Goal: Task Accomplishment & Management: Use online tool/utility

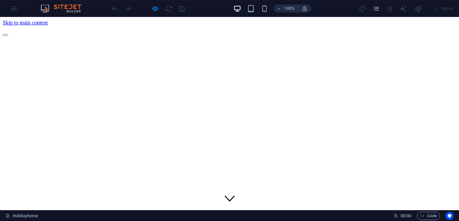
scroll to position [43, 0]
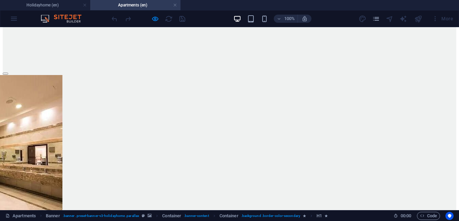
scroll to position [1169, 0]
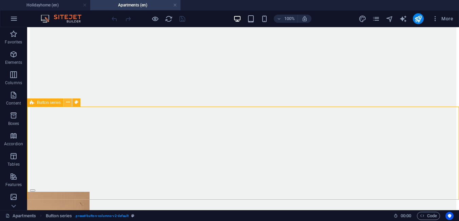
click at [69, 104] on icon at bounding box center [68, 102] width 4 height 7
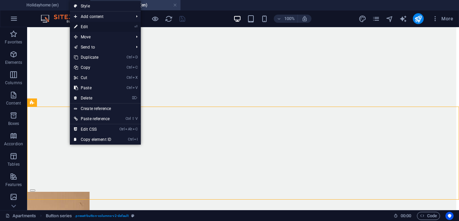
click at [97, 28] on link "⏎ Edit" at bounding box center [92, 27] width 45 height 10
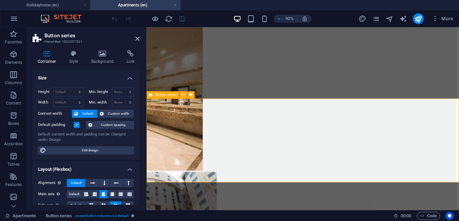
click at [164, 93] on div "Button series" at bounding box center [163, 94] width 33 height 7
click at [183, 96] on icon at bounding box center [183, 95] width 3 height 6
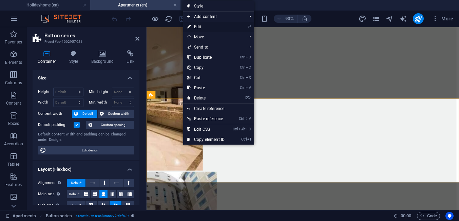
click at [207, 25] on link "⏎ Edit" at bounding box center [205, 27] width 45 height 10
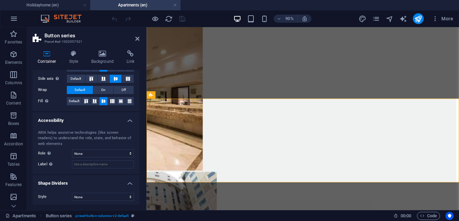
scroll to position [128, 0]
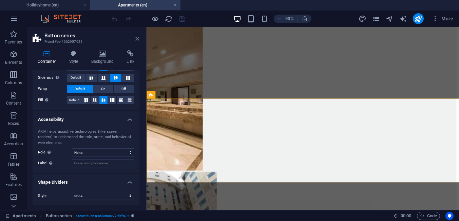
click at [138, 38] on icon at bounding box center [137, 38] width 4 height 5
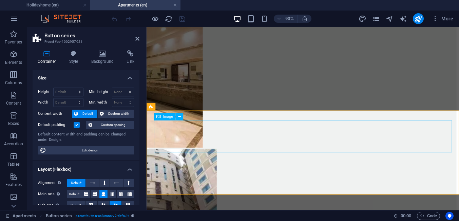
scroll to position [1255, 0]
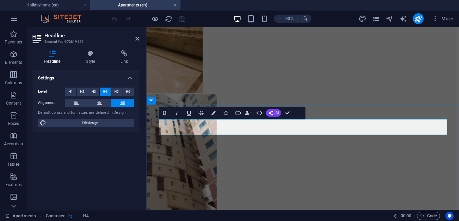
click at [14, 104] on p "Content" at bounding box center [13, 102] width 15 height 5
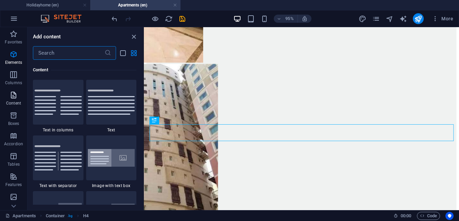
scroll to position [1187, 0]
click at [106, 97] on img at bounding box center [111, 101] width 47 height 25
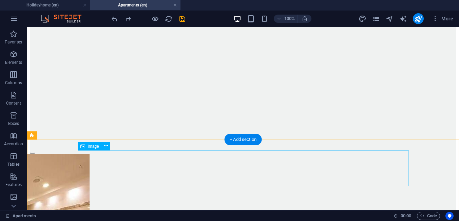
scroll to position [1210, 0]
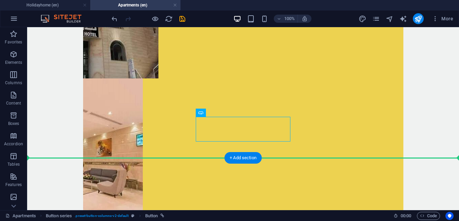
drag, startPoint x: 217, startPoint y: 132, endPoint x: 204, endPoint y: 172, distance: 42.2
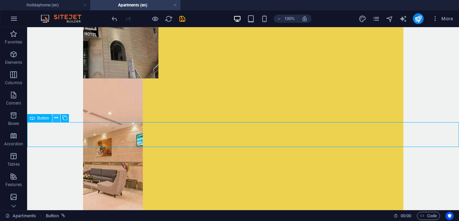
click at [55, 118] on icon at bounding box center [56, 117] width 4 height 7
click at [54, 121] on button at bounding box center [56, 118] width 8 height 8
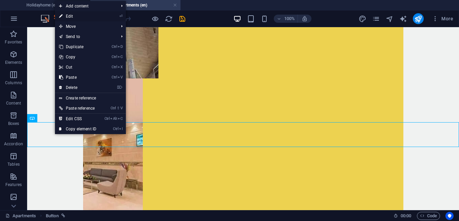
click at [73, 19] on link "⏎ Edit" at bounding box center [77, 16] width 45 height 10
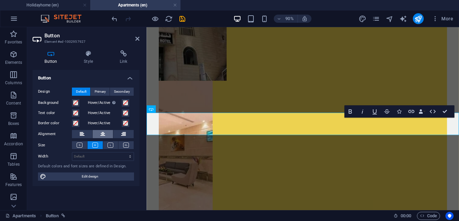
click at [101, 137] on icon at bounding box center [102, 134] width 5 height 8
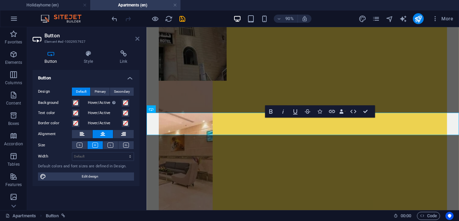
click at [138, 39] on icon at bounding box center [137, 38] width 4 height 5
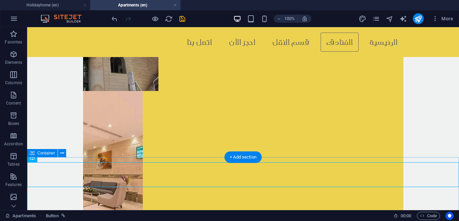
scroll to position [1167, 0]
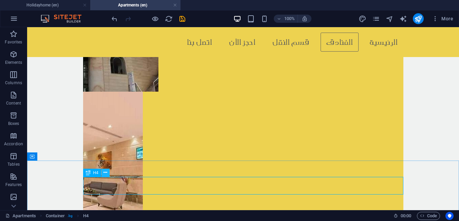
click at [109, 174] on button at bounding box center [105, 173] width 8 height 8
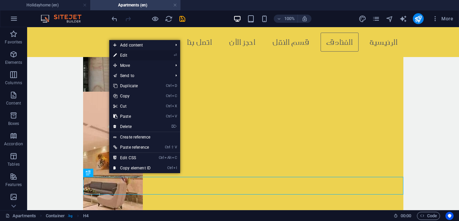
click at [126, 58] on link "⏎ Edit" at bounding box center [131, 55] width 45 height 10
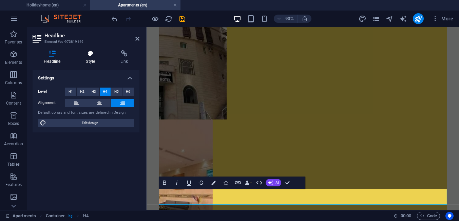
click at [88, 58] on h4 "Style" at bounding box center [92, 57] width 35 height 14
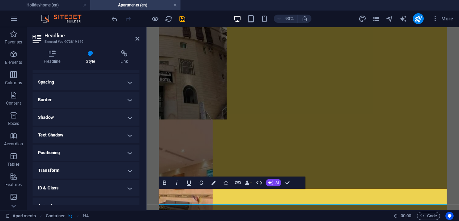
scroll to position [152, 0]
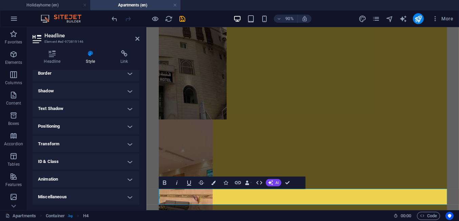
click at [114, 125] on h4 "Positioning" at bounding box center [86, 126] width 107 height 16
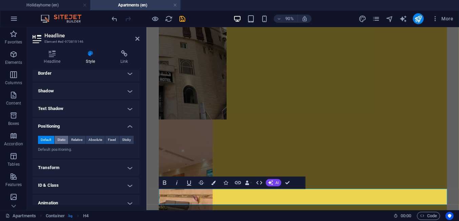
click at [62, 140] on span "Static" at bounding box center [61, 140] width 8 height 8
click at [112, 138] on span "Fixed" at bounding box center [112, 140] width 8 height 8
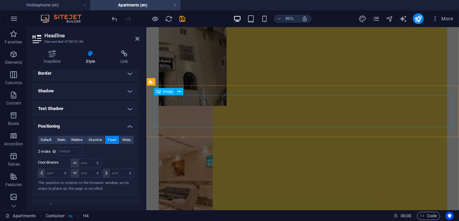
scroll to position [1183, 0]
click at [71, 159] on select "auto px rem % em" at bounding box center [86, 163] width 30 height 8
select select "px"
click option "px" at bounding box center [0, 0] width 0 height 0
type input "0"
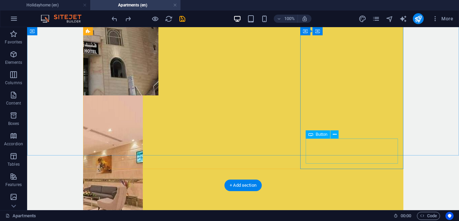
scroll to position [1204, 0]
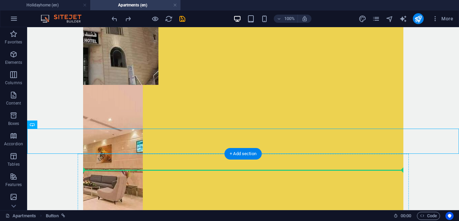
drag, startPoint x: 213, startPoint y: 142, endPoint x: 199, endPoint y: 178, distance: 38.3
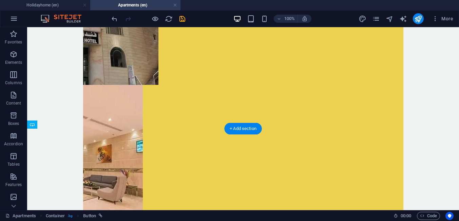
drag, startPoint x: 217, startPoint y: 157, endPoint x: 318, endPoint y: 176, distance: 102.5
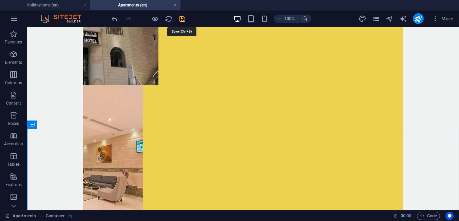
click at [181, 18] on icon "save" at bounding box center [182, 19] width 8 height 8
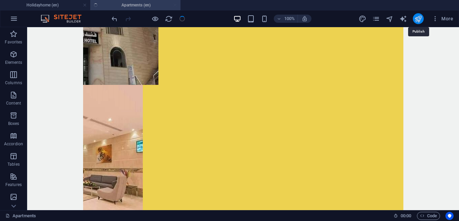
click at [419, 18] on icon "publish" at bounding box center [418, 19] width 8 height 8
checkbox input "false"
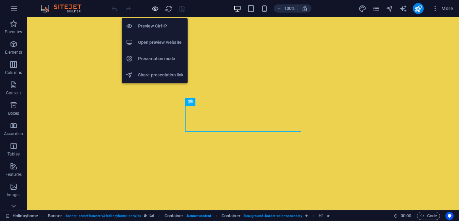
click at [154, 7] on icon "button" at bounding box center [155, 9] width 8 height 8
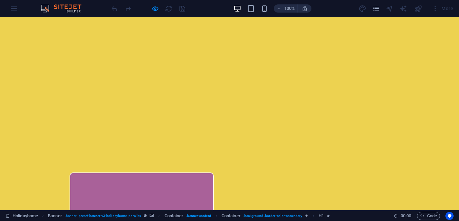
scroll to position [87, 0]
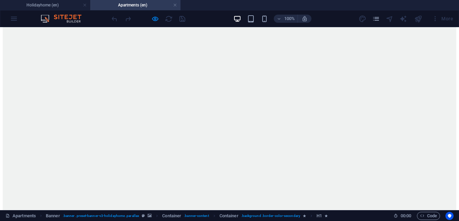
scroll to position [1212, 0]
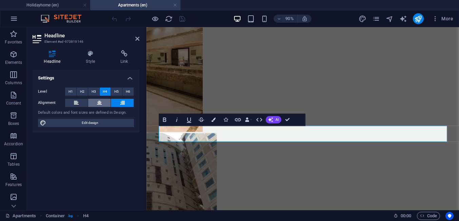
click at [100, 103] on icon at bounding box center [99, 103] width 5 height 8
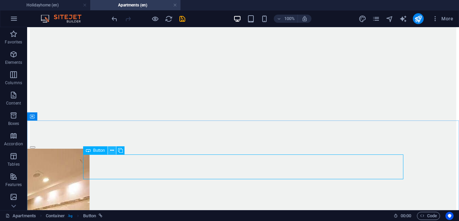
click at [110, 153] on button at bounding box center [112, 150] width 8 height 8
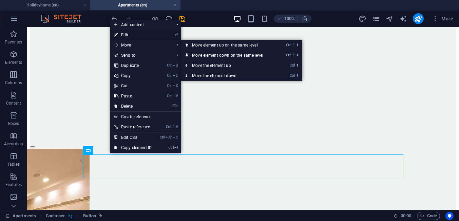
click at [125, 37] on link "⏎ Edit" at bounding box center [132, 35] width 45 height 10
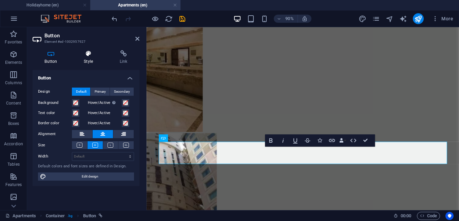
click at [93, 60] on h4 "Style" at bounding box center [90, 57] width 36 height 14
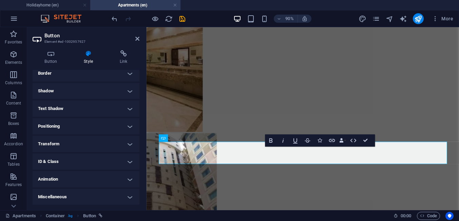
scroll to position [0, 0]
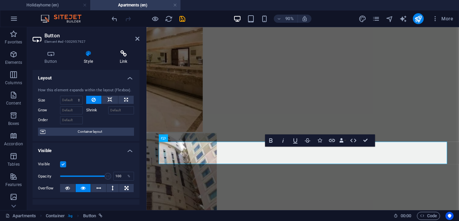
click at [125, 57] on h4 "Link" at bounding box center [124, 57] width 32 height 14
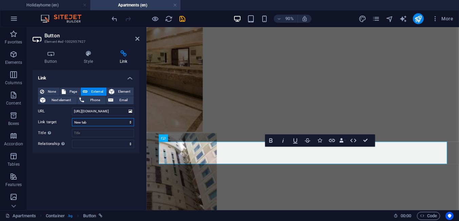
click at [72, 118] on select "New tab Same tab Overlay" at bounding box center [103, 122] width 62 height 8
click option "New tab" at bounding box center [0, 0] width 0 height 0
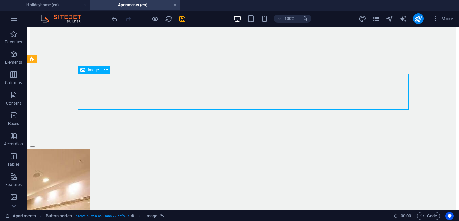
drag, startPoint x: 177, startPoint y: 96, endPoint x: 282, endPoint y: 90, distance: 104.7
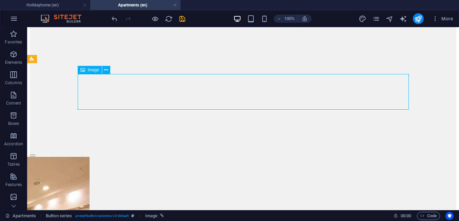
select select "px"
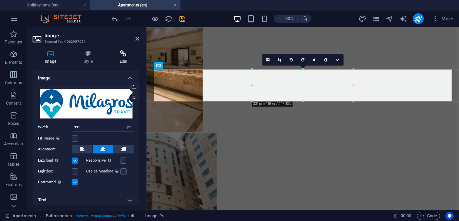
click at [118, 61] on h4 "Link" at bounding box center [124, 57] width 32 height 14
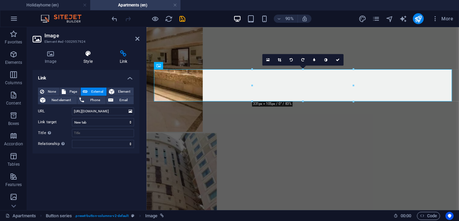
click at [89, 60] on h4 "Style" at bounding box center [89, 57] width 36 height 14
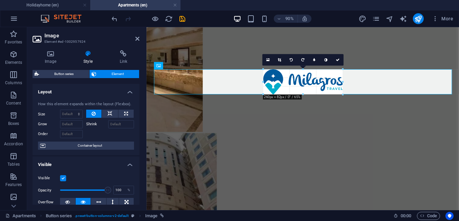
drag, startPoint x: 352, startPoint y: 70, endPoint x: 179, endPoint y: 78, distance: 173.3
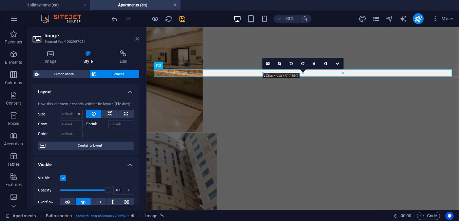
click at [136, 38] on icon at bounding box center [137, 38] width 4 height 5
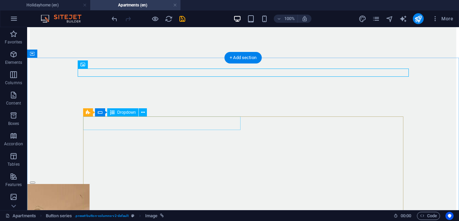
scroll to position [1169, 0]
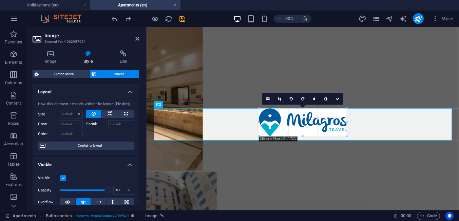
drag, startPoint x: 253, startPoint y: 108, endPoint x: 127, endPoint y: 96, distance: 127.4
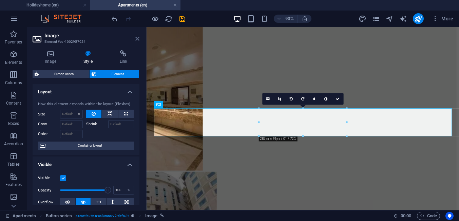
click at [139, 38] on icon at bounding box center [137, 38] width 4 height 5
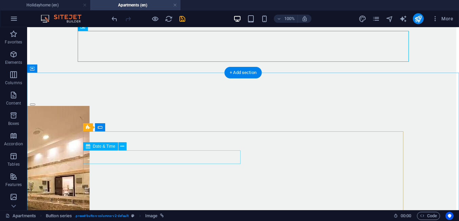
scroll to position [1255, 0]
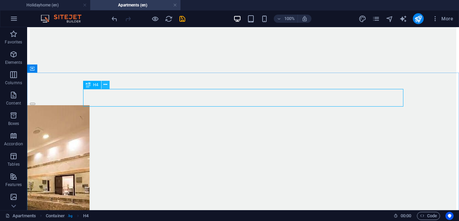
click at [104, 87] on icon at bounding box center [105, 84] width 4 height 7
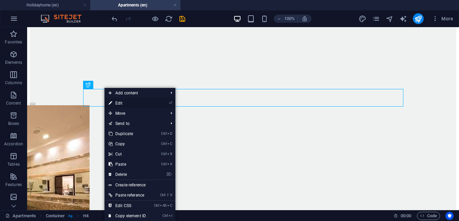
click at [119, 104] on link "⏎ Edit" at bounding box center [126, 103] width 45 height 10
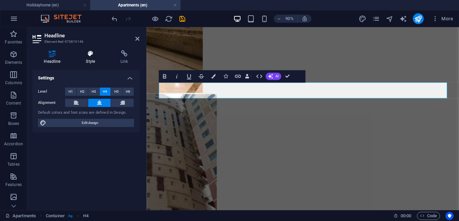
click at [92, 59] on h4 "Style" at bounding box center [92, 57] width 35 height 14
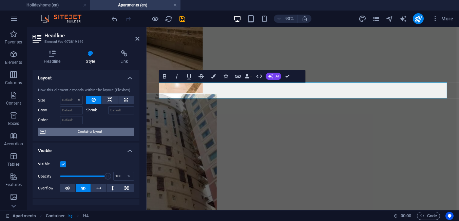
click at [97, 133] on span "Container layout" at bounding box center [89, 132] width 84 height 8
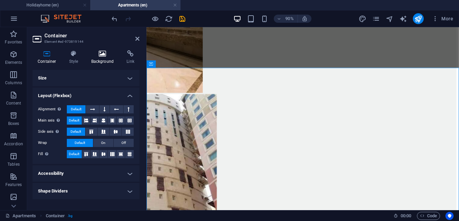
click at [101, 60] on h4 "Background" at bounding box center [104, 57] width 36 height 14
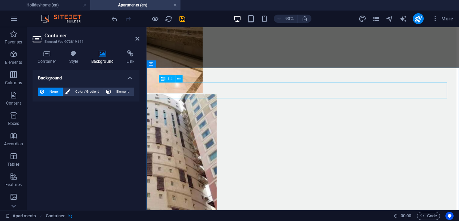
click at [100, 57] on icon at bounding box center [102, 53] width 33 height 7
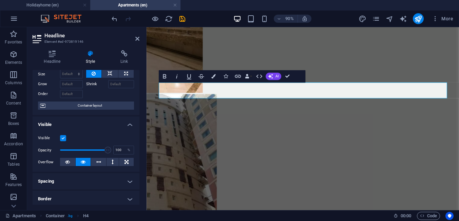
scroll to position [0, 0]
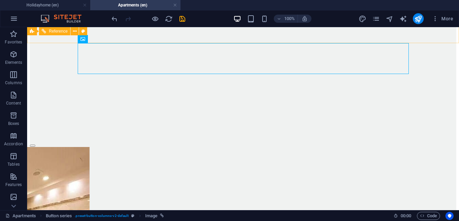
scroll to position [1212, 0]
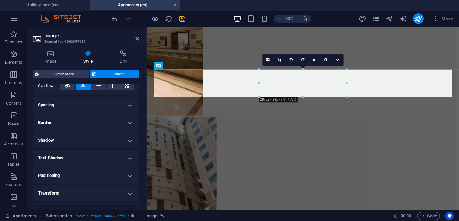
scroll to position [157, 0]
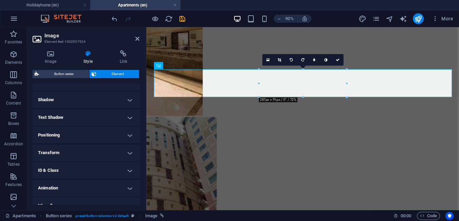
click at [93, 132] on h4 "Positioning" at bounding box center [86, 135] width 107 height 16
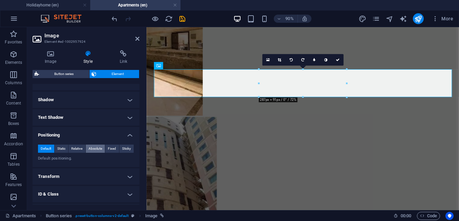
click at [100, 148] on span "Absolute" at bounding box center [96, 149] width 14 height 8
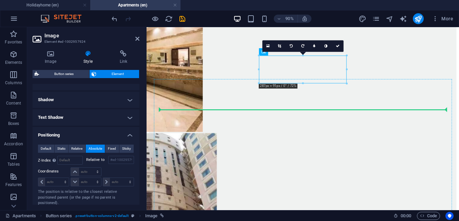
drag, startPoint x: 285, startPoint y: 77, endPoint x: 225, endPoint y: 118, distance: 72.7
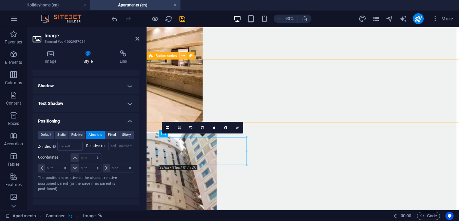
click at [185, 56] on button at bounding box center [182, 55] width 7 height 7
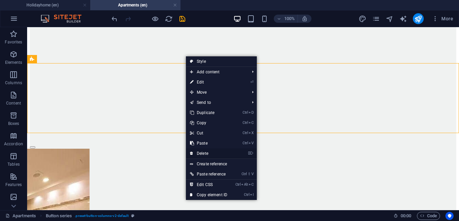
click at [204, 153] on link "⌦ Delete" at bounding box center [208, 153] width 45 height 10
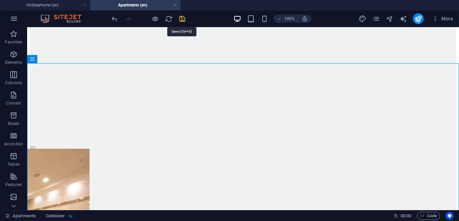
click at [182, 18] on icon "save" at bounding box center [182, 19] width 8 height 8
checkbox input "false"
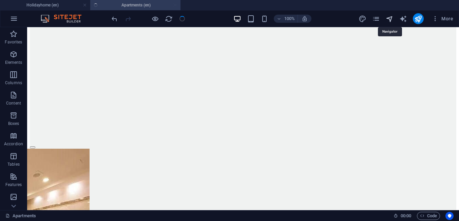
click at [391, 19] on icon "navigator" at bounding box center [390, 19] width 8 height 8
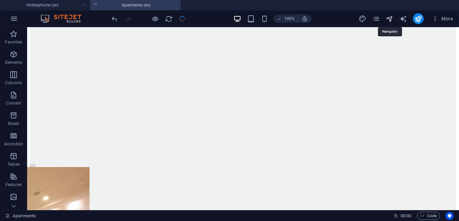
select select "17785438-en"
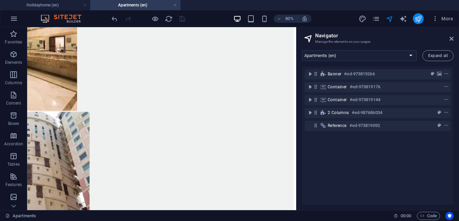
click at [417, 21] on icon "publish" at bounding box center [418, 19] width 8 height 8
